Goal: Information Seeking & Learning: Compare options

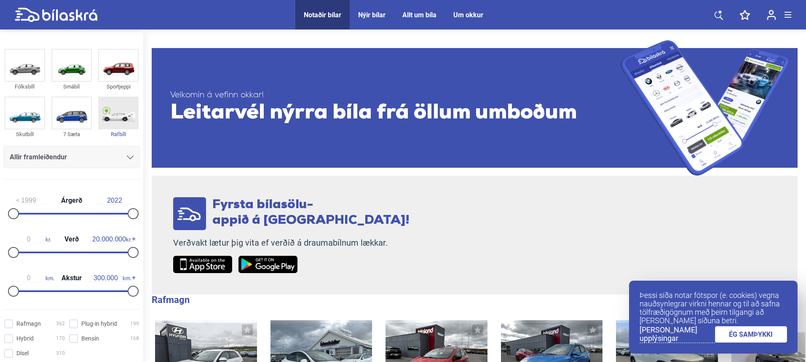
click at [110, 107] on img at bounding box center [118, 112] width 39 height 31
checkbox input "true"
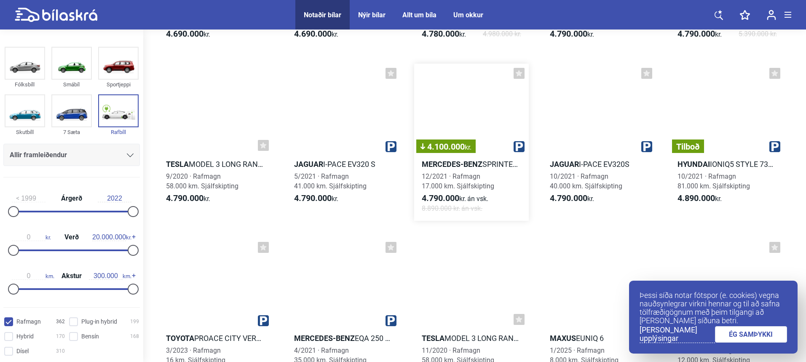
scroll to position [4171, 0]
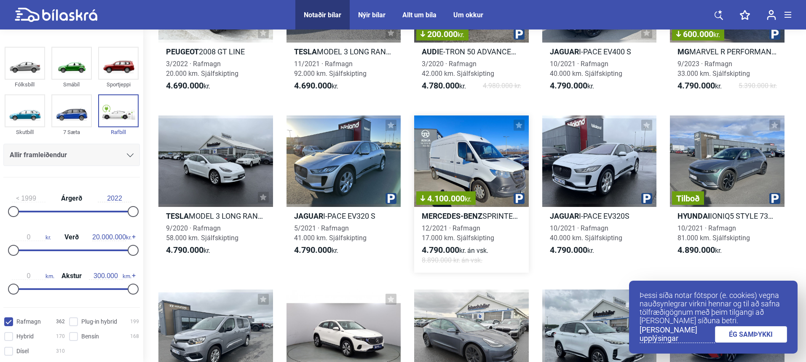
click at [468, 168] on div "4.100.000 kr." at bounding box center [471, 160] width 115 height 91
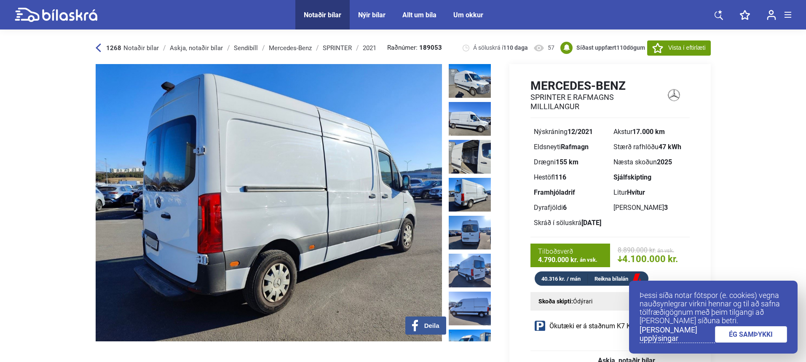
click at [486, 186] on img at bounding box center [470, 195] width 42 height 34
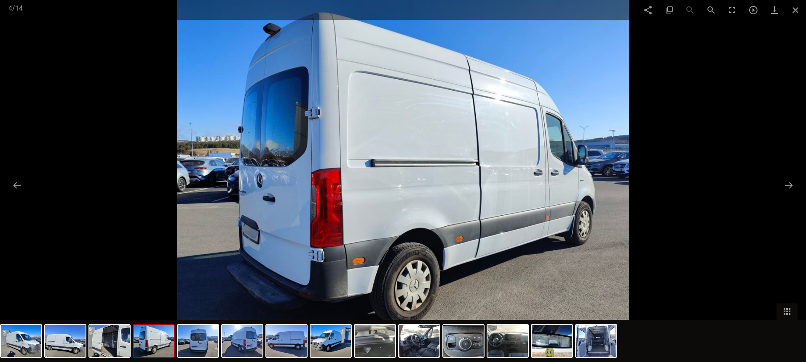
checkbox input "false"
click at [795, 8] on span at bounding box center [795, 10] width 21 height 20
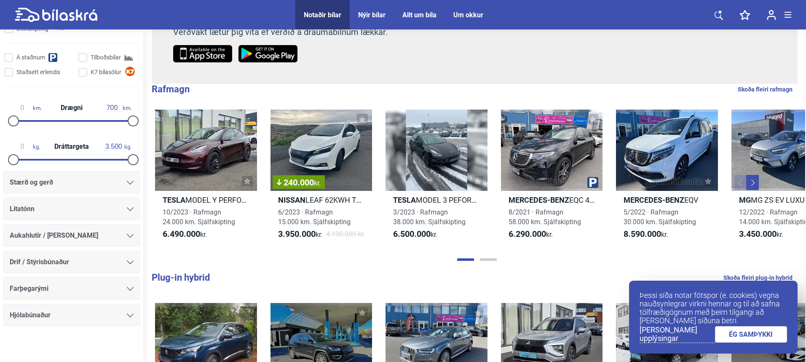
scroll to position [372, 0]
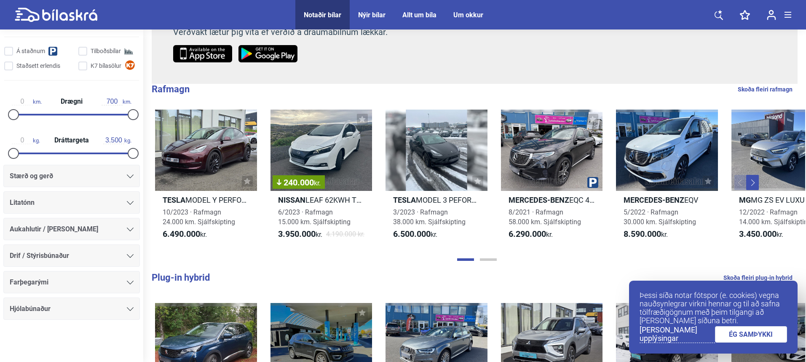
click at [114, 177] on div "Stærð og gerð" at bounding box center [72, 176] width 124 height 12
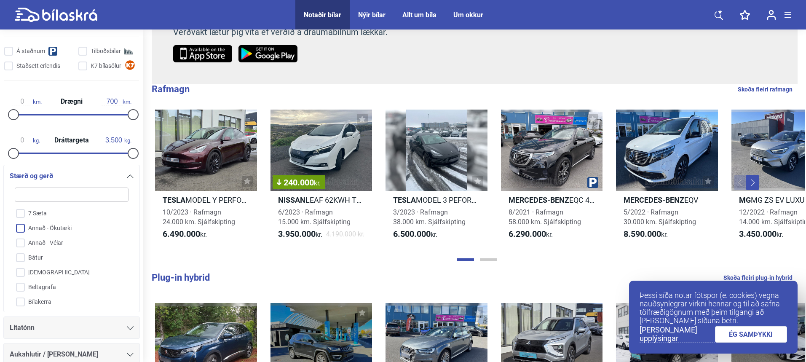
click at [24, 230] on input "Annað - Ökutæki" at bounding box center [66, 228] width 115 height 15
checkbox input "true"
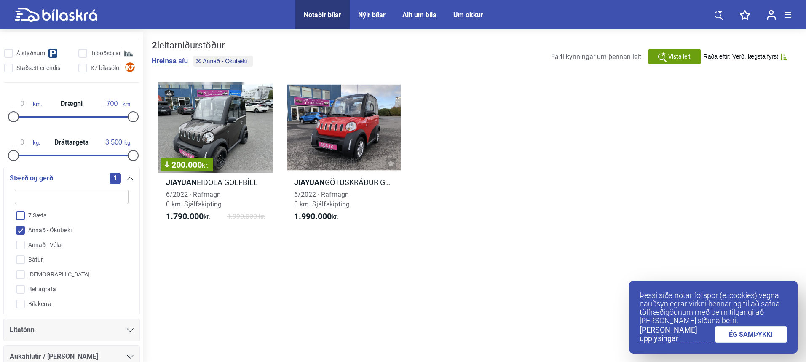
click at [24, 216] on input "7 Sæta" at bounding box center [66, 216] width 115 height 15
checkbox input "true"
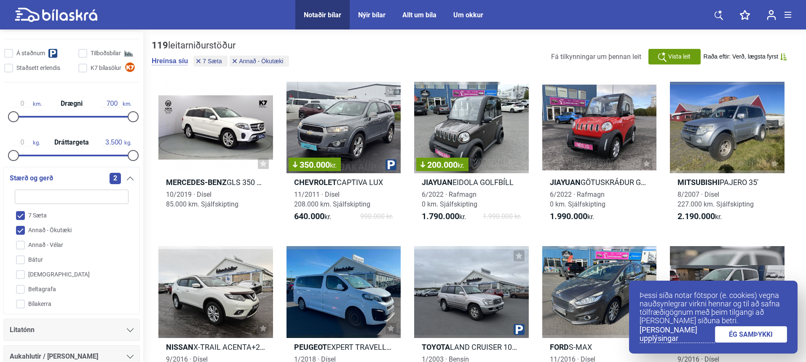
click at [21, 227] on input "Annað - Ökutæki" at bounding box center [66, 230] width 115 height 15
checkbox input "false"
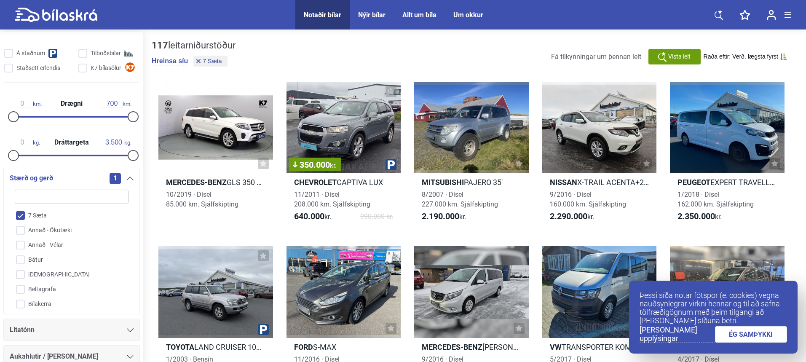
click at [21, 219] on input "7 Sæta" at bounding box center [66, 216] width 115 height 15
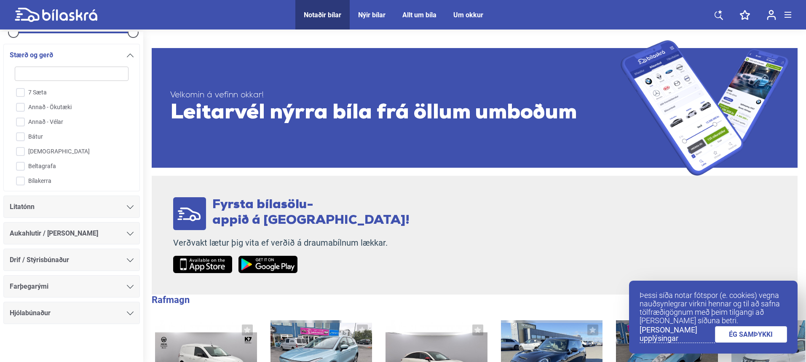
scroll to position [497, 0]
checkbox input "true"
